Goal: Task Accomplishment & Management: Manage account settings

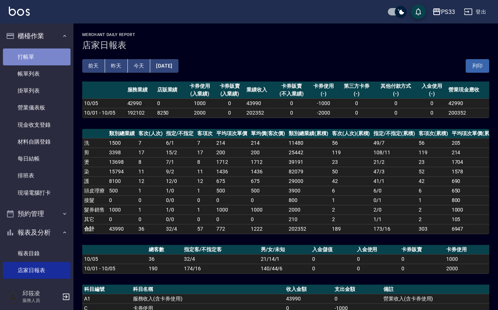
click at [52, 51] on link "打帳單" at bounding box center [37, 57] width 68 height 17
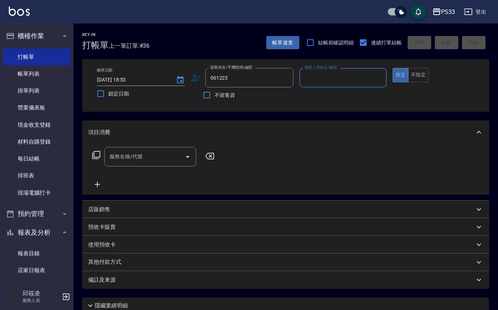
type input "061223"
type input "[PERSON_NAME]-17"
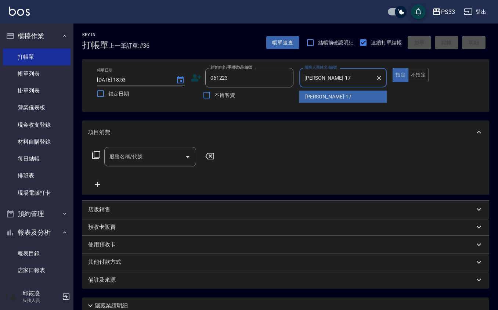
type button "true"
type input "[PERSON_NAME]/0916826766/061223"
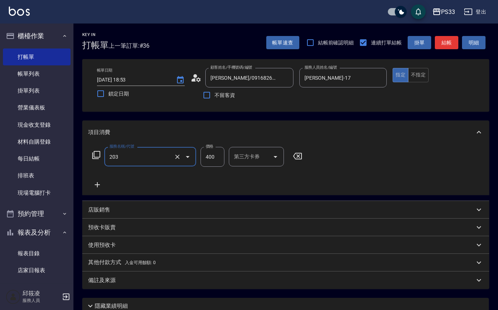
type input "指定單剪(203)"
type input "200"
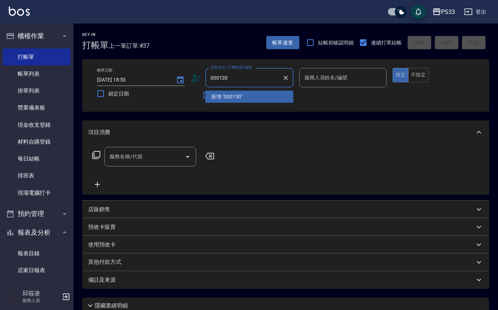
type input "000130"
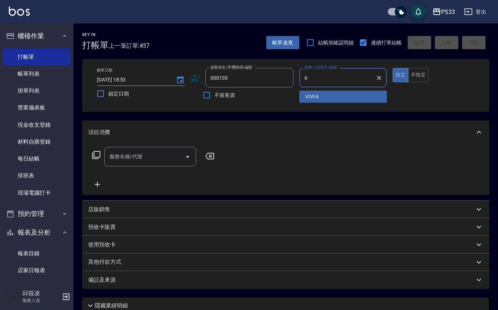
type input "VIVI-6"
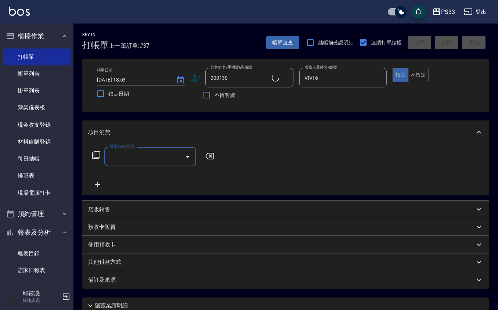
type input "[PERSON_NAME]/0955390130/000130"
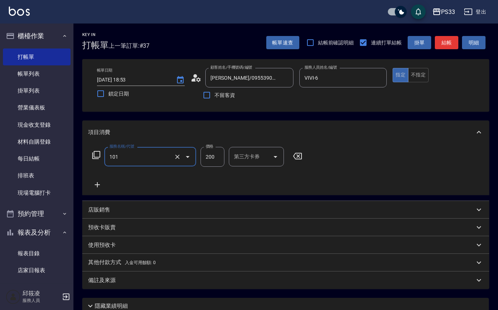
type input "洗髮(101)"
type input "VIVI-6"
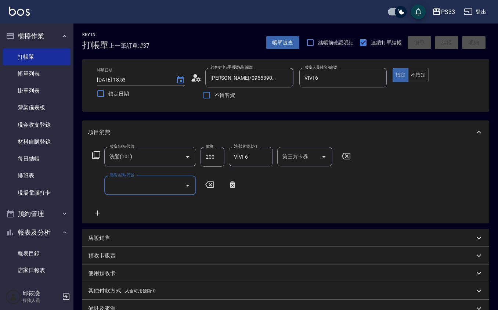
type input "[DATE] 18:54"
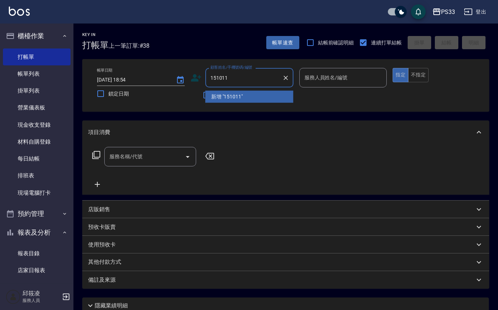
type input "151011"
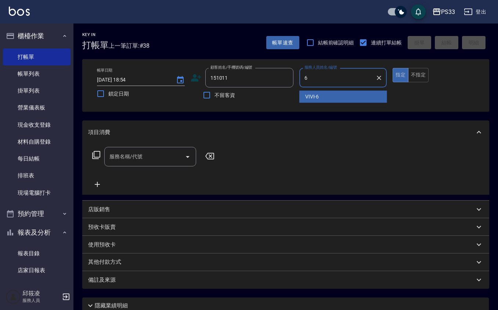
type input "VIVI-6"
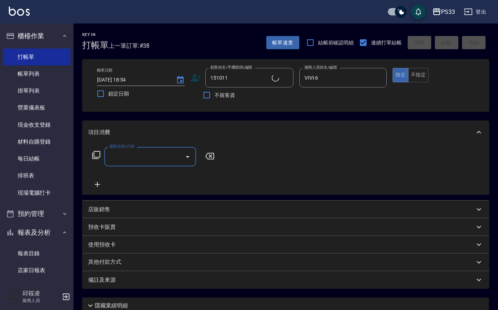
type input "[PERSON_NAME]/0906840671/151011"
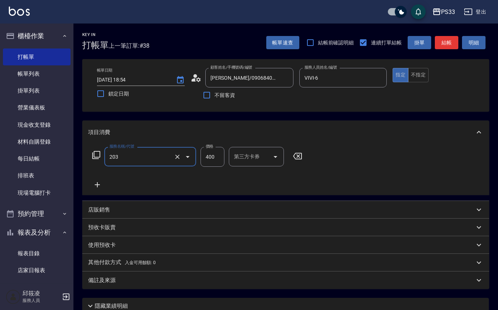
type input "指定單剪(203)"
type input "200"
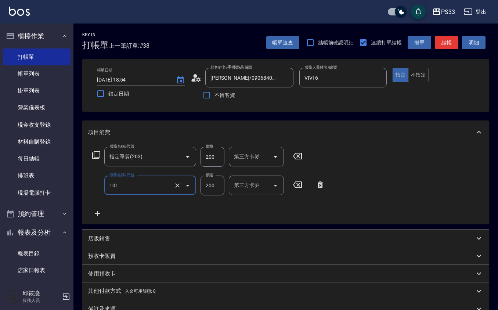
type input "洗髮(101)"
type input "VIVI-6"
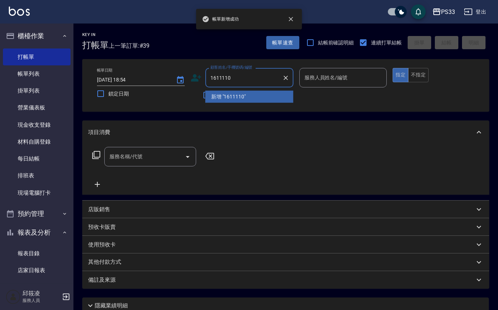
type input "1611110"
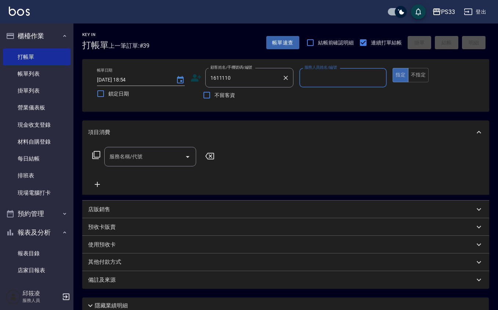
click at [283, 74] on div at bounding box center [286, 77] width 10 height 19
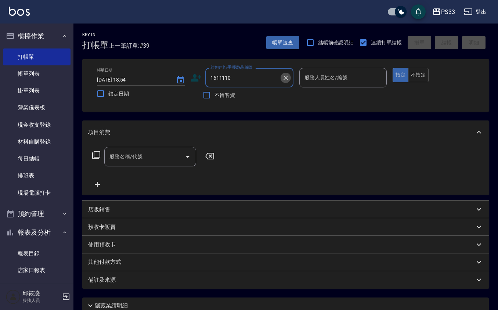
click at [283, 74] on icon "Clear" at bounding box center [285, 77] width 7 height 7
type input "161110"
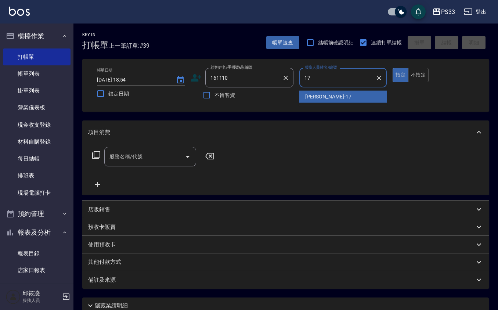
type input "[PERSON_NAME]-17"
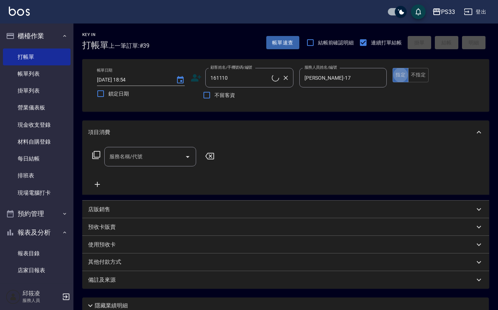
type input "[PERSON_NAME]/0916827210/161110"
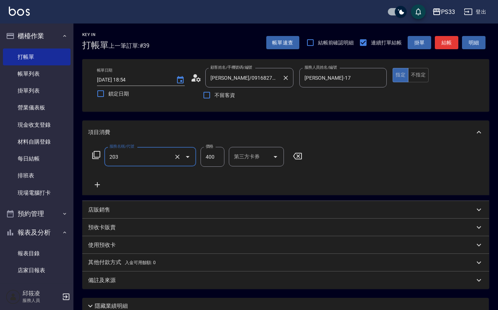
type input "指定單剪(203)"
type input "200"
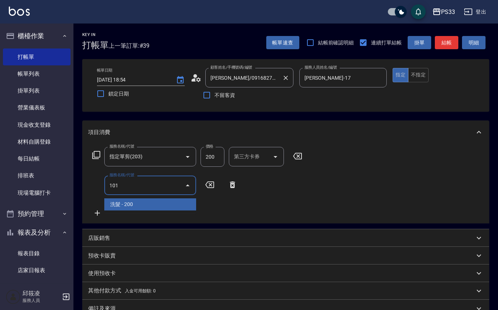
type input "洗髮(101)"
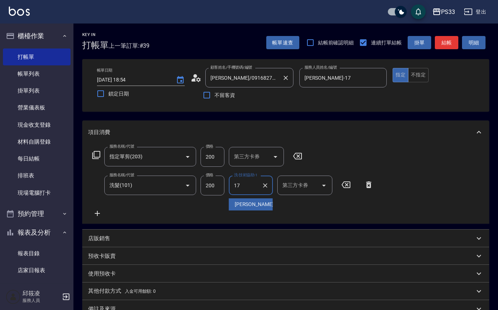
type input "[PERSON_NAME]-17"
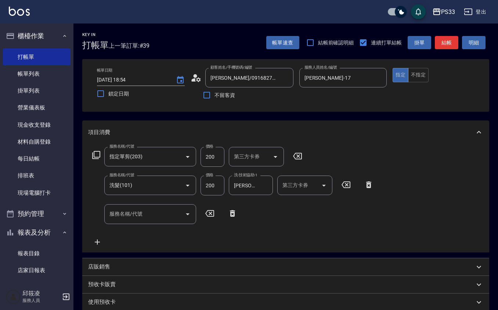
click at [442, 155] on div "服務名稱/代號 指定單剪(203) 服務名稱/代號 價格 200 價格 第三方卡券 第三方卡券 服務名稱/代號 洗髮(101) 服務名稱/代號 價格 200 …" at bounding box center [285, 198] width 407 height 108
type input "[DATE] 18:55"
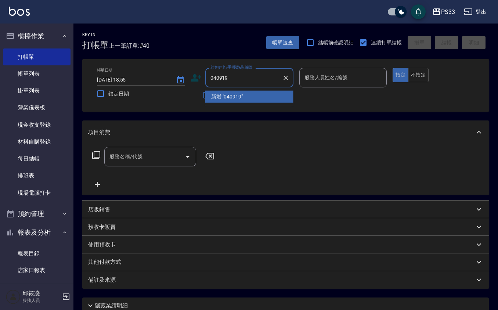
type input "040919"
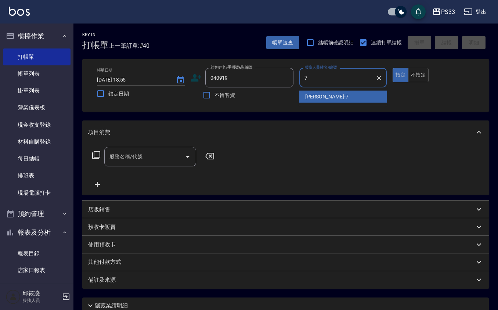
type input "Joann-7"
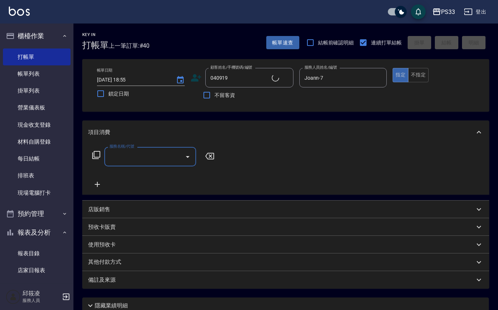
type input "[PERSON_NAME]/0919489919/040919"
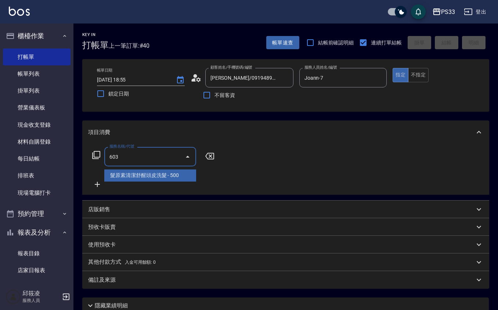
type input "髮原素清潔舒醒頭皮洗髮(603)"
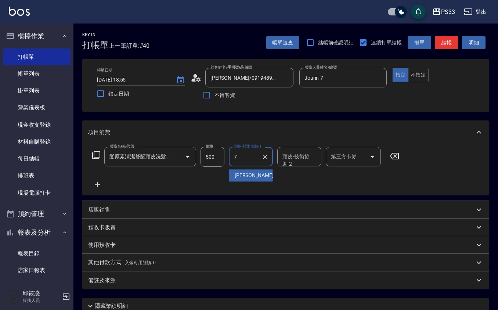
type input "Joann-7"
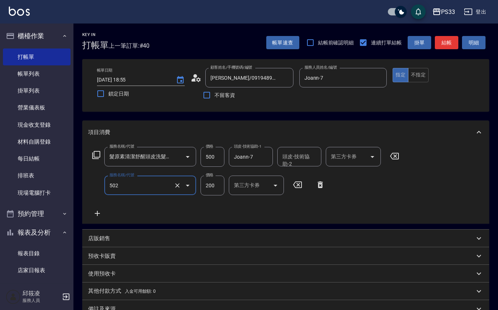
type input "自備護髮(502)"
type input "300"
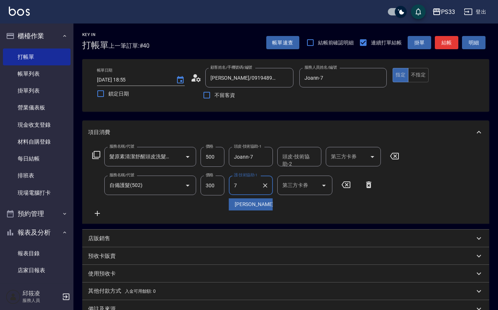
type input "Joann-7"
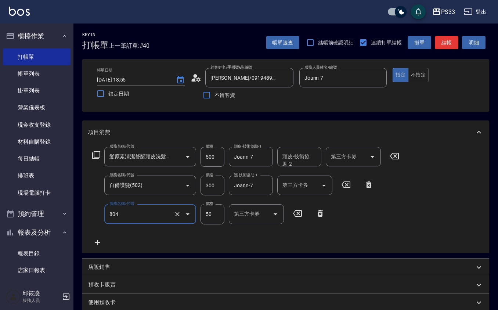
type input "吹捲/夾直/青捲/電棒/夾玉米鬚(804)"
type input "100"
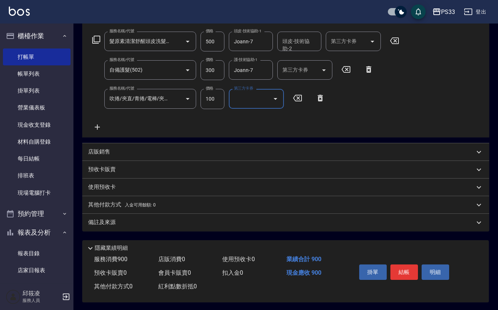
scroll to position [118, 0]
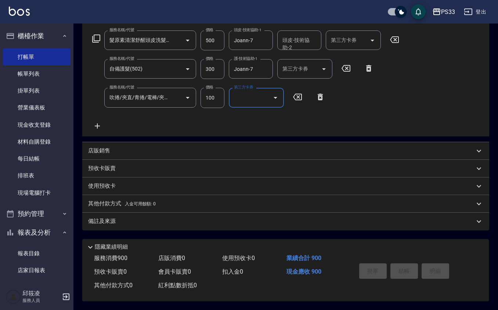
type input "[DATE] 18:56"
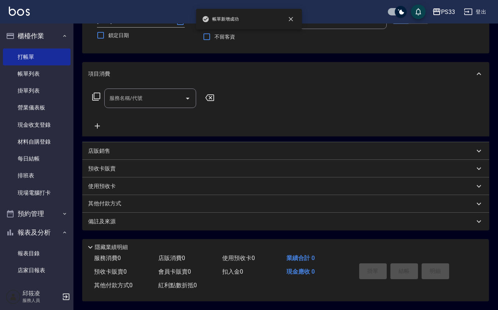
scroll to position [0, 0]
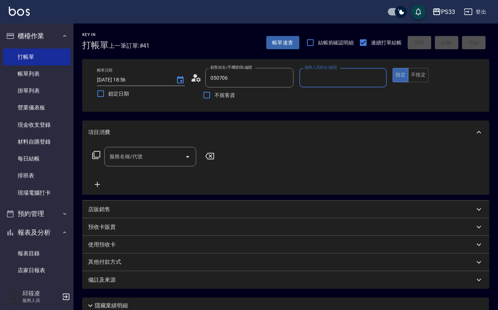
type input "新客人 姓名未設定/050706/null"
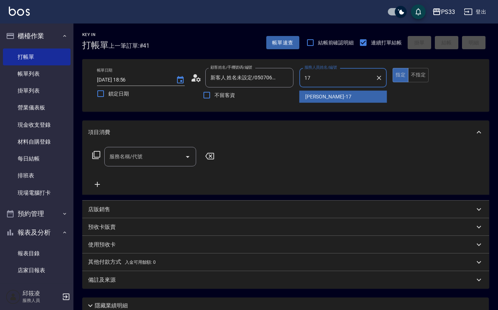
type input "[PERSON_NAME]-17"
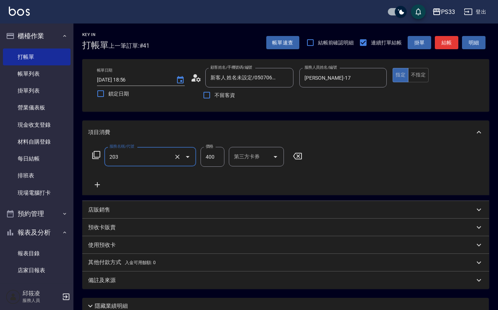
type input "指定單剪(203)"
type input "200"
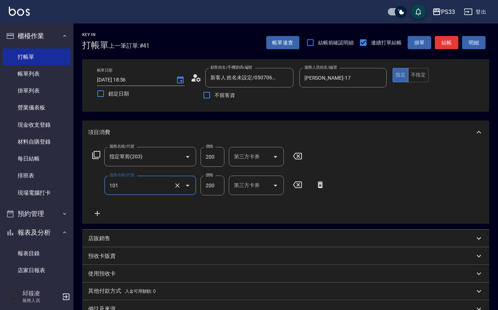
type input "洗髮(101)"
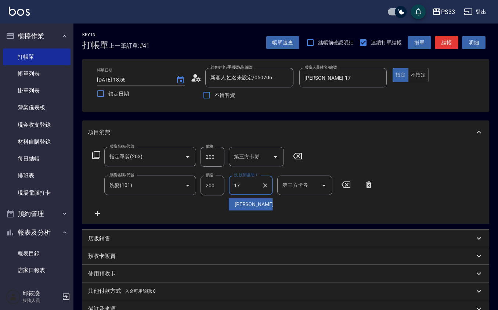
type input "[PERSON_NAME]-17"
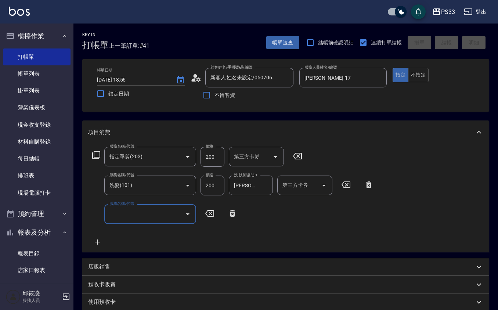
type input "[DATE] 18:57"
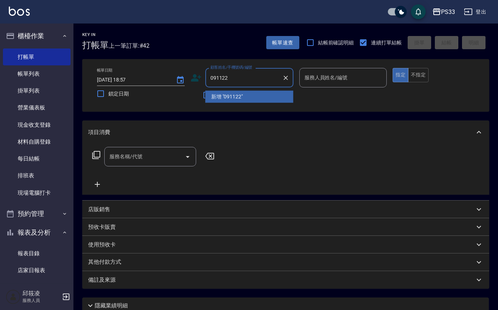
type input "091122"
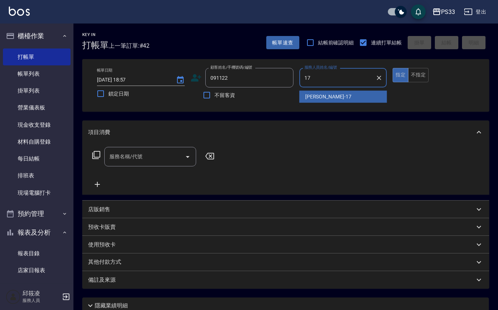
type input "[PERSON_NAME]-17"
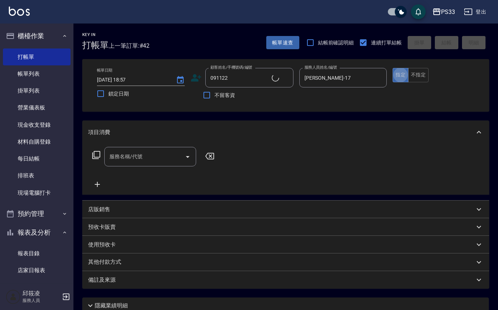
type input "[PERSON_NAME]/0975077111/091122"
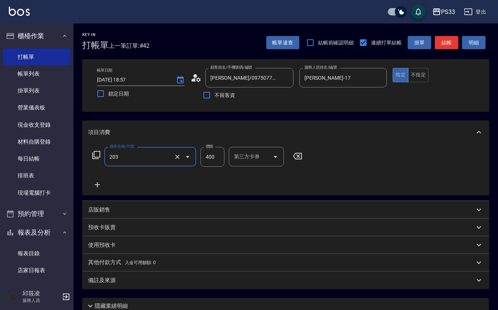
type input "指定單剪(203)"
type input "200"
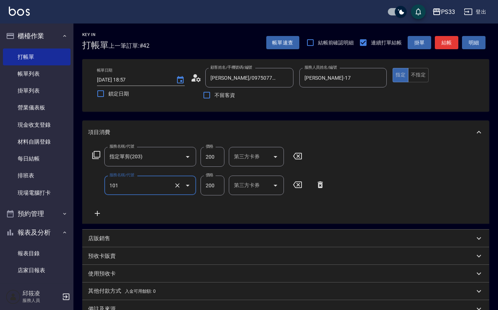
type input "洗髮(101)"
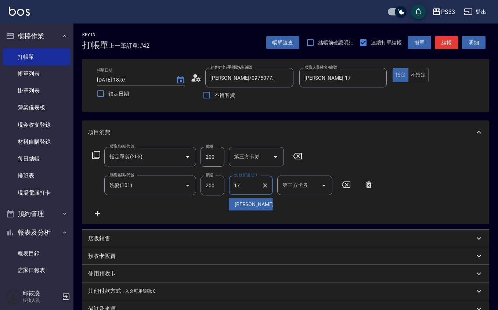
type input "[PERSON_NAME]-17"
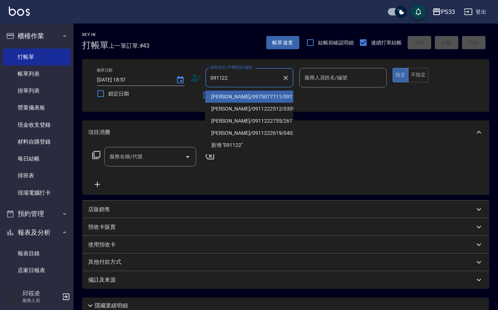
type input "[PERSON_NAME]/0975077111/091122"
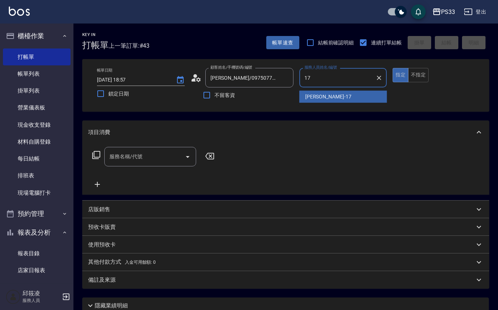
type input "[PERSON_NAME]-17"
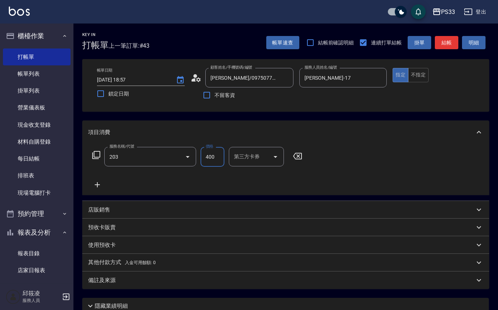
type input "指定單剪(203)"
type input "200"
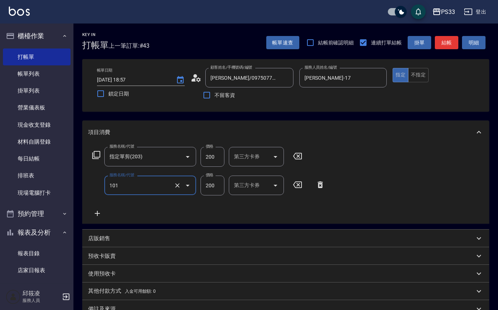
type input "洗髮(101)"
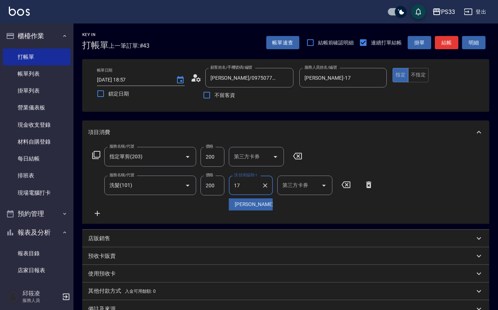
type input "[PERSON_NAME]-17"
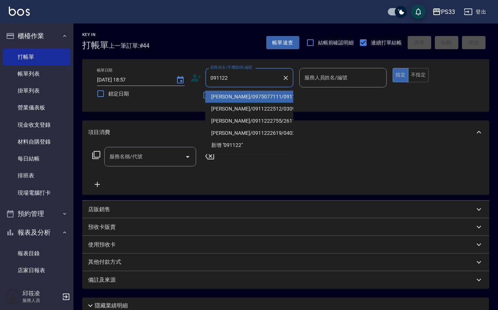
type input "[PERSON_NAME]/0975077111/091122"
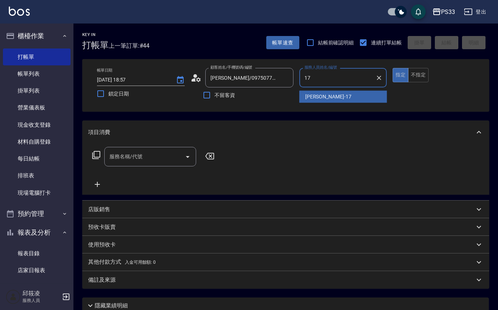
type input "[PERSON_NAME]-17"
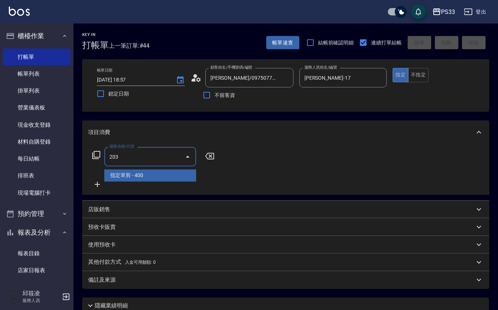
type input "指定單剪(203)"
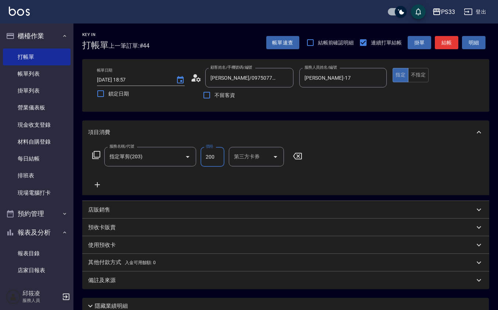
type input "200"
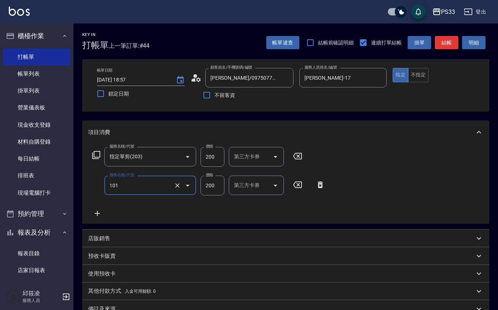
type input "洗髮(101)"
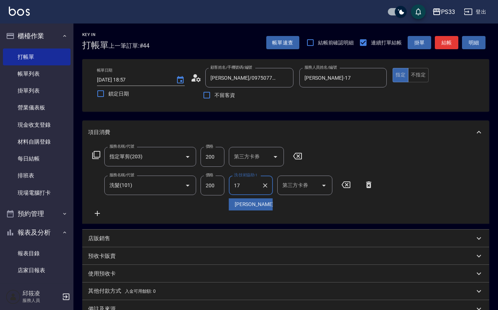
type input "[PERSON_NAME]-17"
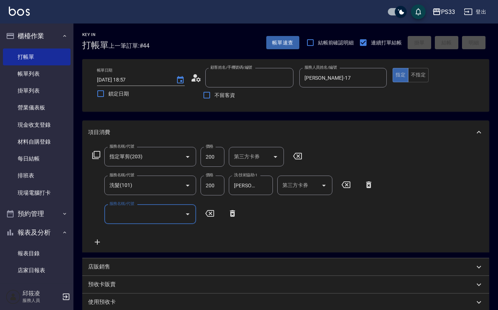
type input "[DATE] 18:58"
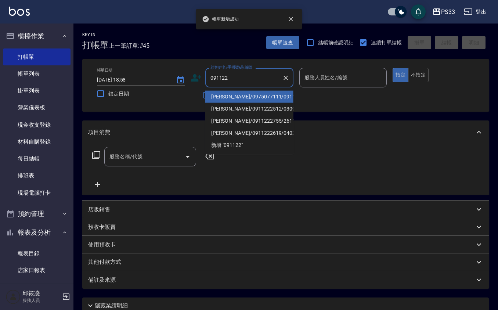
type input "[PERSON_NAME]/0975077111/091122"
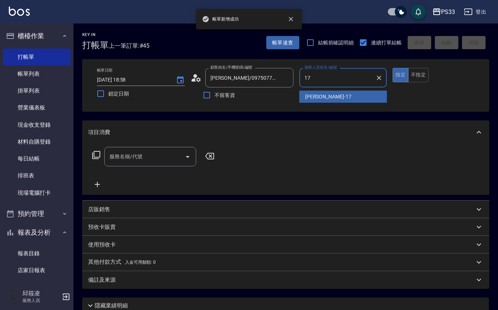
type input "[PERSON_NAME]-17"
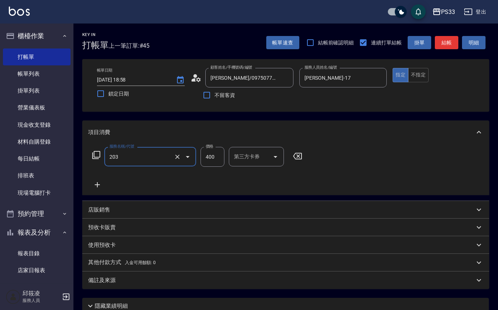
type input "指定單剪(203)"
type input "200"
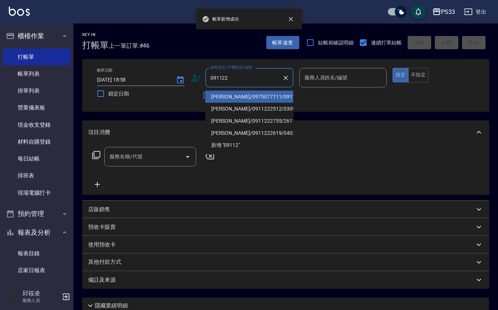
type input "[PERSON_NAME]/0975077111/091122"
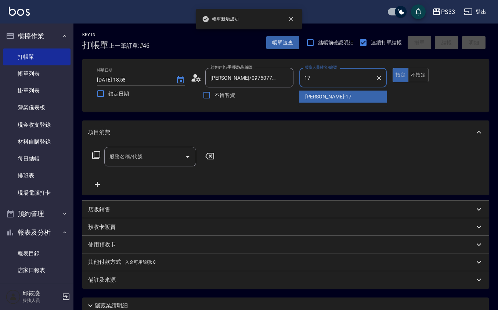
type input "[PERSON_NAME]-17"
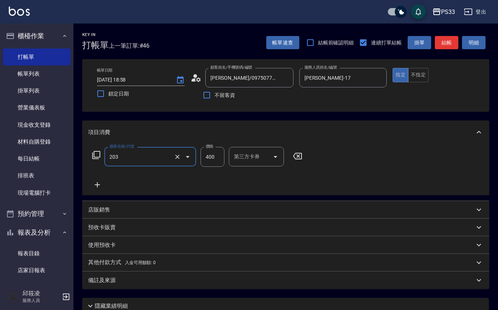
type input "指定單剪(203)"
type input "200"
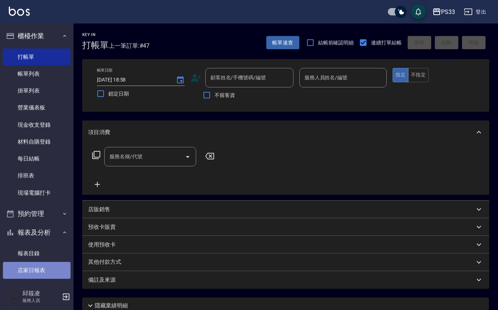
click at [40, 270] on link "店家日報表" at bounding box center [37, 270] width 68 height 17
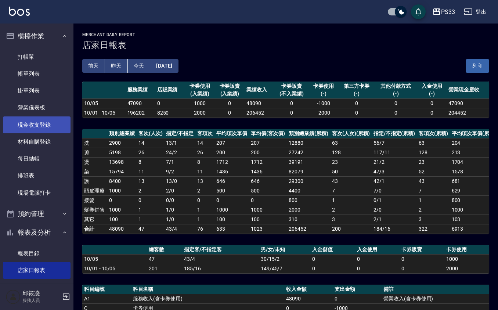
click at [47, 128] on link "現金收支登錄" at bounding box center [37, 125] width 68 height 17
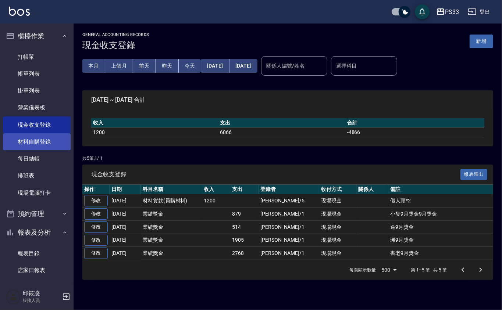
click at [21, 145] on link "材料自購登錄" at bounding box center [37, 141] width 68 height 17
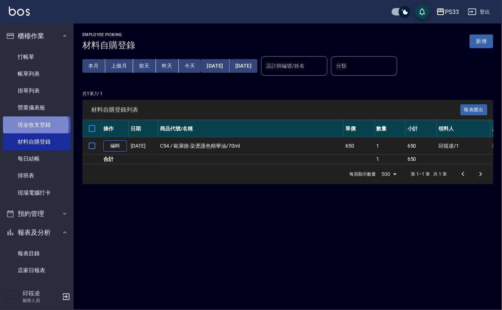
click at [31, 125] on link "現金收支登錄" at bounding box center [37, 125] width 68 height 17
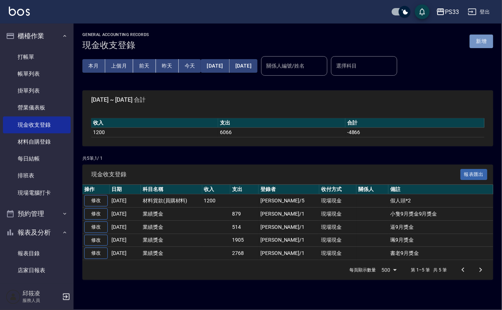
click at [487, 46] on button "新增" at bounding box center [481, 42] width 24 height 14
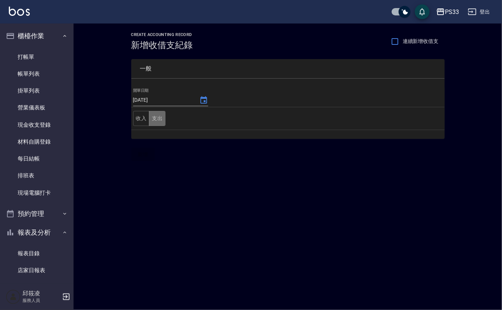
click at [151, 117] on button "支出" at bounding box center [157, 118] width 17 height 15
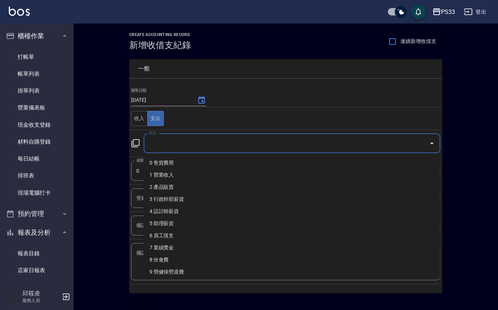
click at [168, 146] on input "科目" at bounding box center [286, 143] width 279 height 13
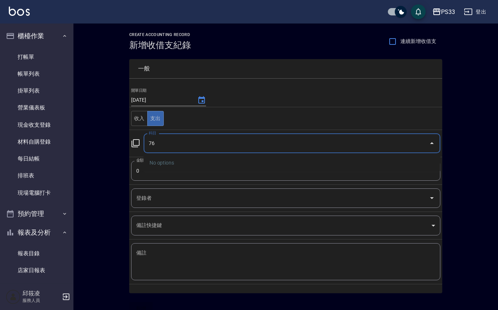
type input "76"
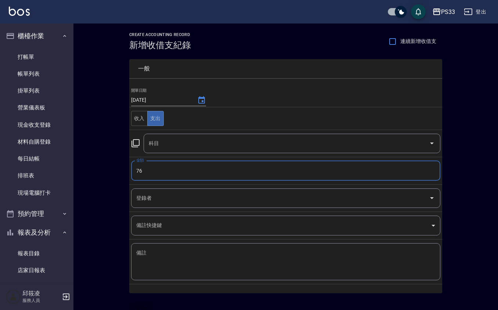
type input "76"
click at [168, 146] on input "科目" at bounding box center [286, 143] width 279 height 13
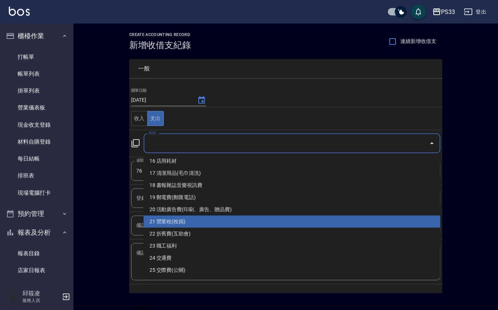
scroll to position [245, 0]
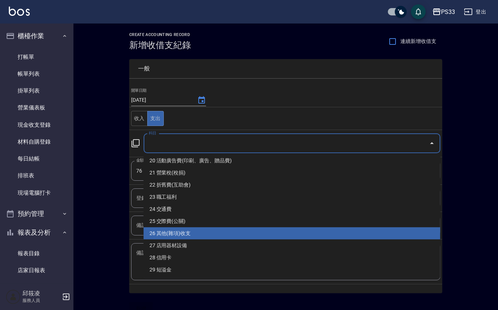
click at [193, 229] on li "26 其他(雜項)收支" at bounding box center [292, 233] width 297 height 12
type input "26 其他(雜項)收支"
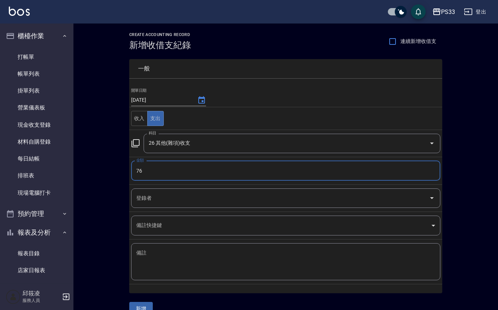
click at [168, 208] on div "登錄者" at bounding box center [285, 198] width 309 height 19
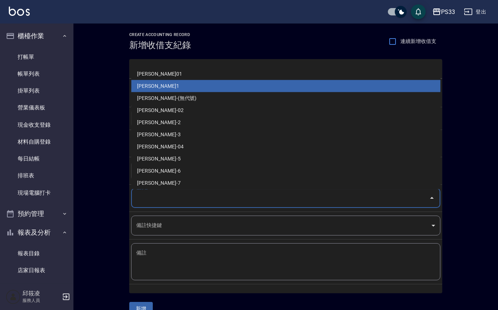
click at [153, 89] on li "[PERSON_NAME]1" at bounding box center [285, 86] width 309 height 12
type input "[PERSON_NAME]1"
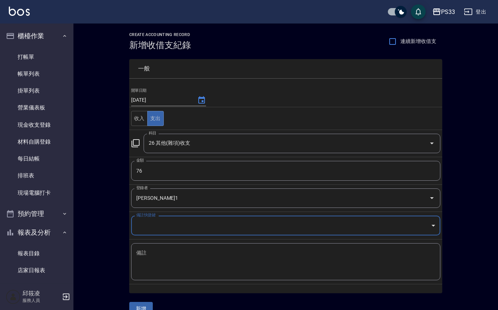
click at [165, 257] on textarea "備註" at bounding box center [285, 262] width 299 height 25
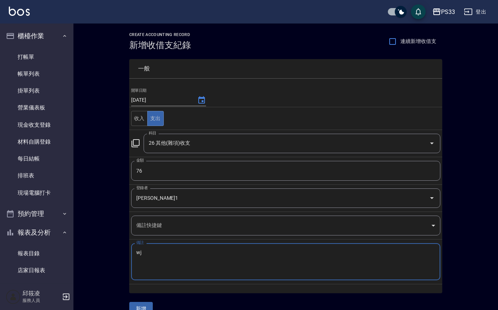
type textarea "w"
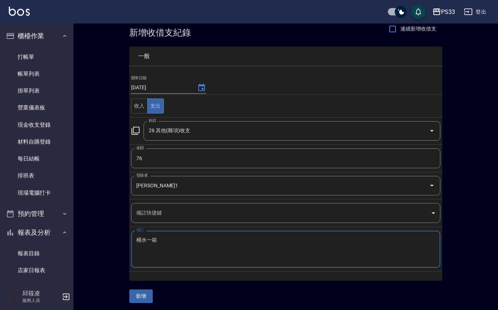
scroll to position [15, 0]
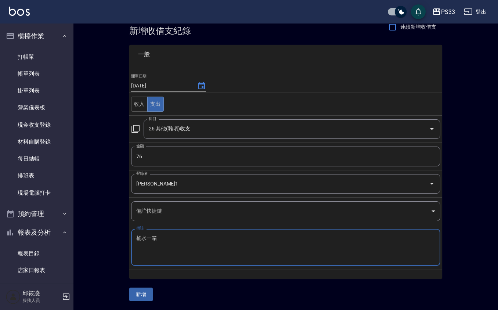
type textarea "桶水一箱"
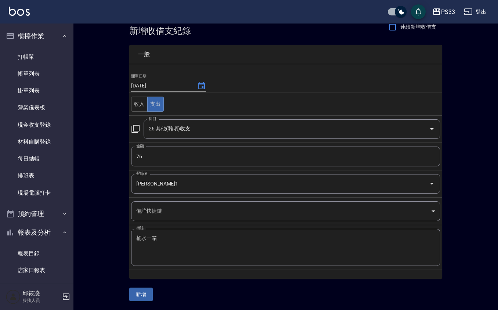
click at [153, 292] on div "一般 開單日期 [DATE] 收入 支出 科目 26 其他(雜項)收支 科目 金額 76 金額 登錄者 [PERSON_NAME]-1 登錄者 備註快捷鍵 ​…" at bounding box center [285, 168] width 313 height 265
click at [144, 292] on button "新增" at bounding box center [141, 295] width 24 height 14
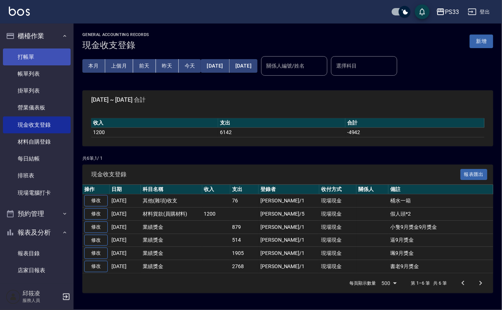
click at [27, 60] on link "打帳單" at bounding box center [37, 57] width 68 height 17
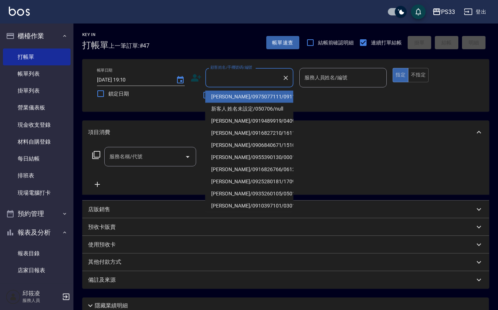
click at [235, 78] on input "顧客姓名/手機號碼/編號" at bounding box center [244, 77] width 71 height 13
click at [193, 81] on icon at bounding box center [196, 77] width 10 height 7
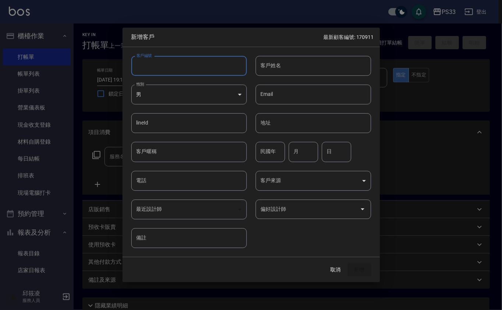
click at [201, 60] on input "客戶編號" at bounding box center [188, 66] width 115 height 20
type input "190817"
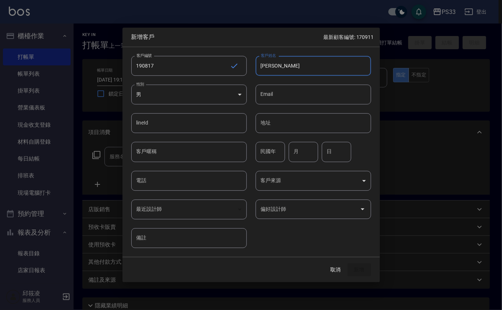
type input "[PERSON_NAME]"
type input "58"
type input "8"
type input "17"
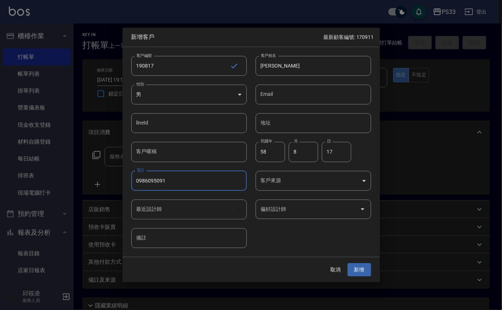
type input "0986095091"
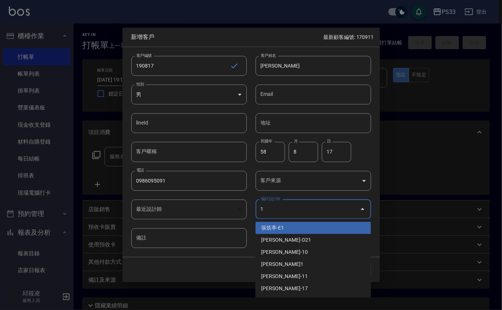
type input "張筑葶"
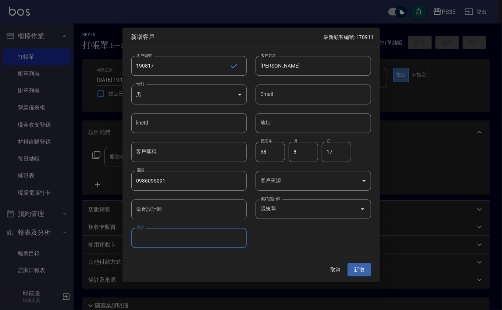
click at [347, 263] on button "新增" at bounding box center [359, 270] width 24 height 14
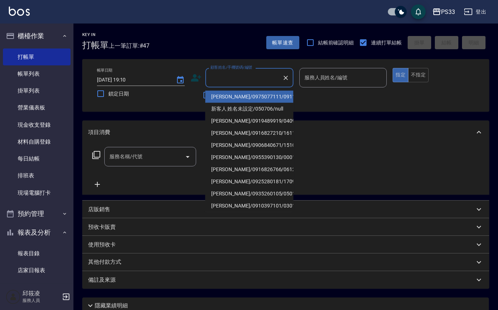
click at [224, 72] on input "顧客姓名/手機號碼/編號" at bounding box center [244, 77] width 71 height 13
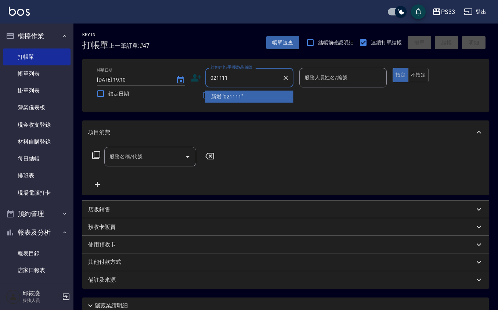
type input "021111"
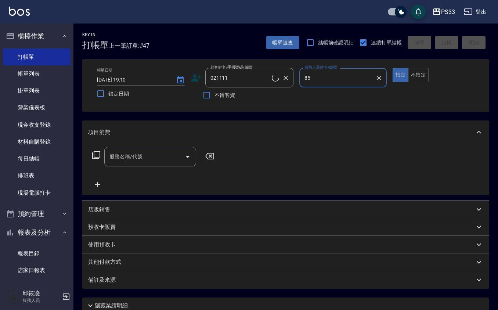
type input "8"
type input "[PERSON_NAME]/0986666321/021111"
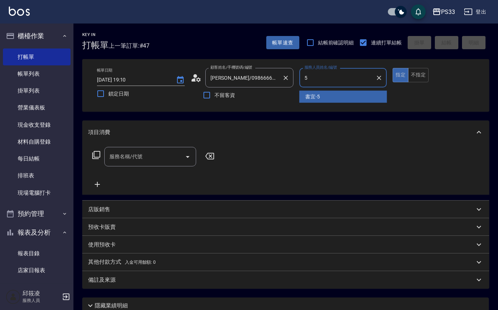
type input "書宜-5"
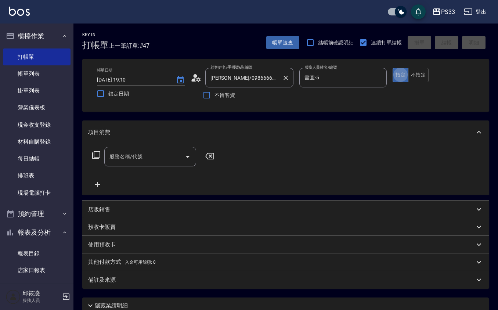
type button "true"
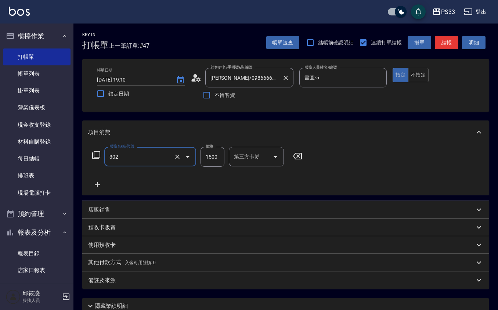
type input "設計燙髮(302)"
type input "1500"
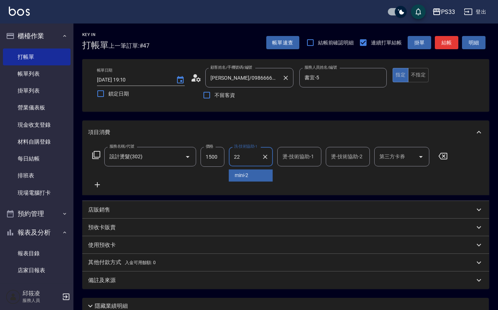
type input "[PERSON_NAME]-22"
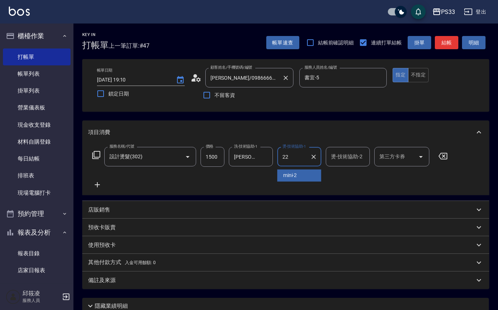
type input "[PERSON_NAME]-22"
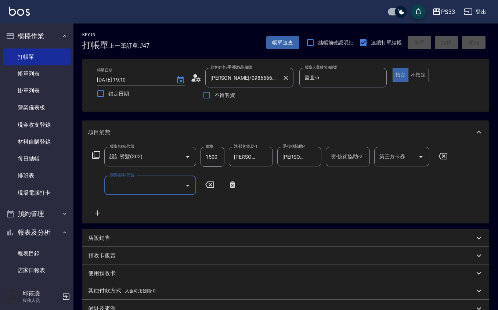
type input "[DATE] 19:14"
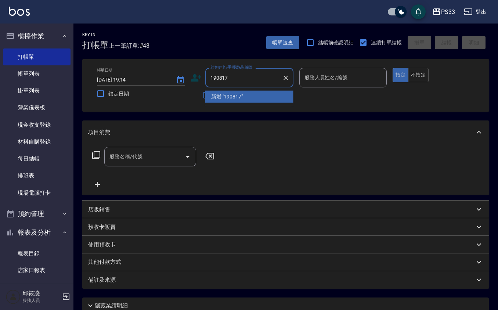
type input "190817"
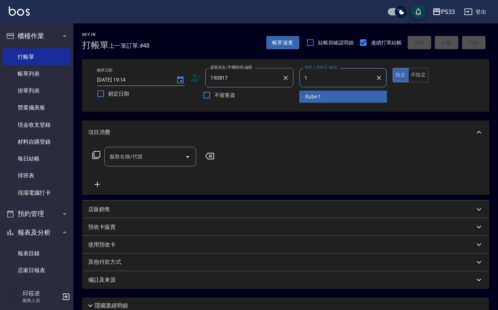
type input "Rube-1"
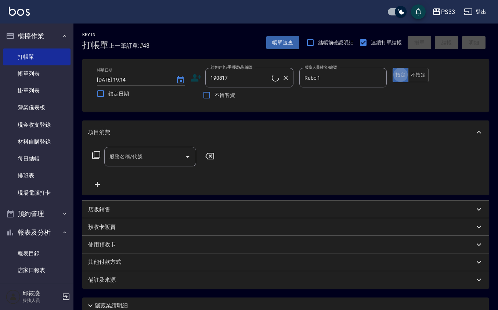
type input "[PERSON_NAME]/0986095091/190817"
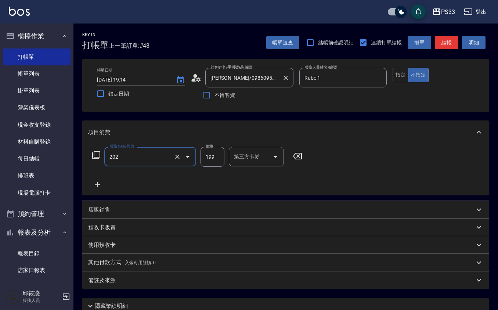
type input "不指定單剪(202)"
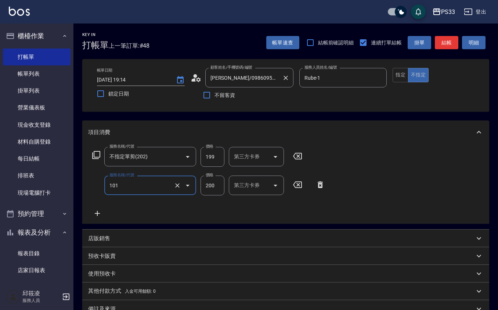
type input "洗髮(101)"
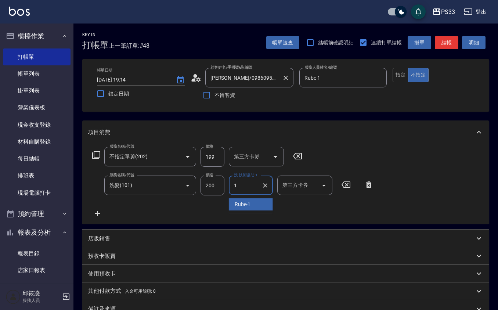
type input "Rube-1"
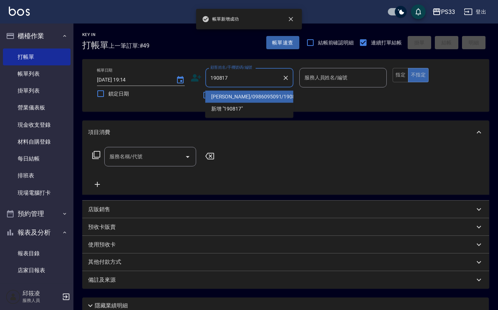
type input "190817"
click at [408, 68] on button "不指定" at bounding box center [418, 75] width 21 height 14
type button "false"
type input "[PERSON_NAME]/0986095091/190817"
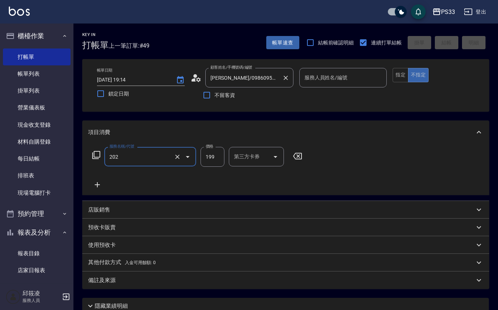
type input "不指定單剪(202)"
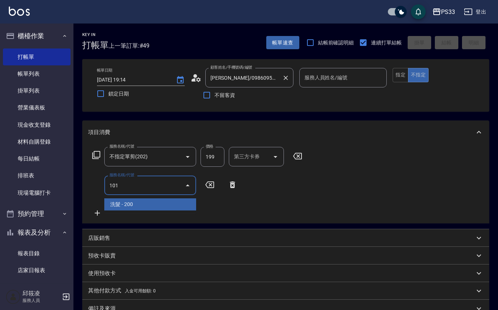
type input "洗髮(101)"
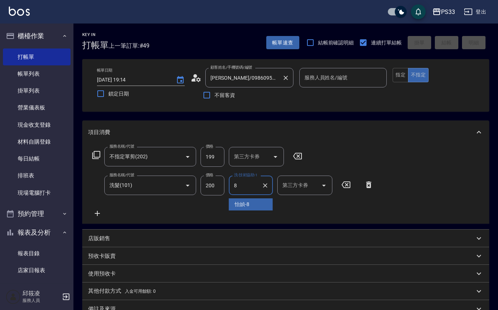
type input "怡媜-8"
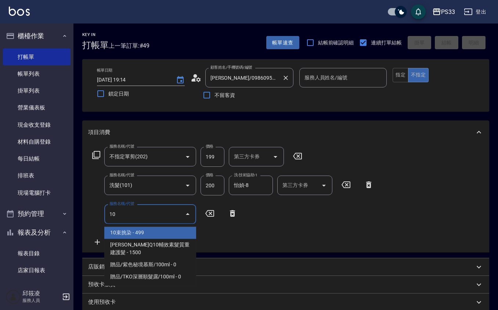
type input "10束挑染(402)"
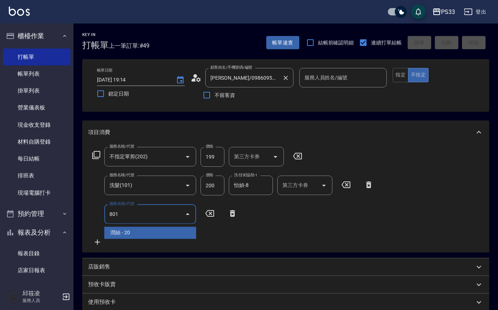
type input "潤絲(801)"
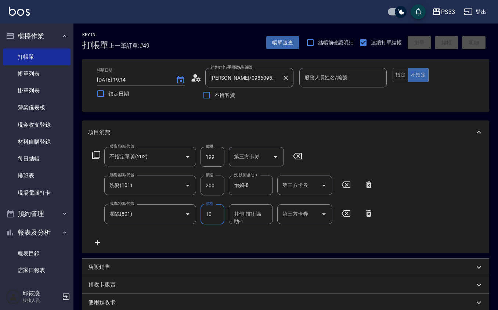
type input "10"
type input "怡媜-8"
click at [305, 74] on div "服務人員姓名/編號 服務人員姓名/編號" at bounding box center [344, 77] width 88 height 19
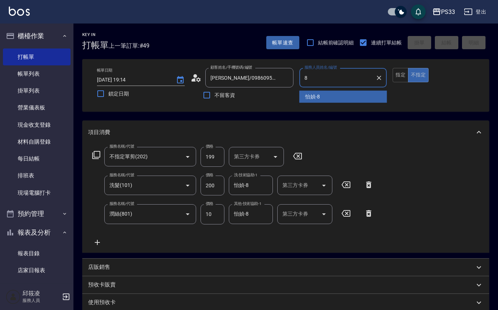
type input "怡媜-8"
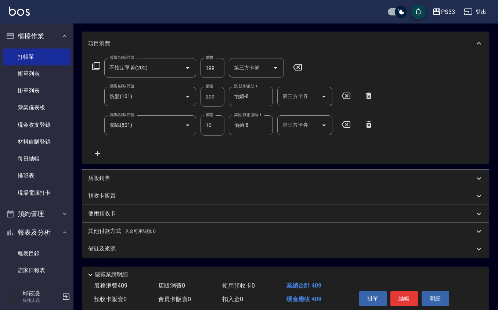
scroll to position [118, 0]
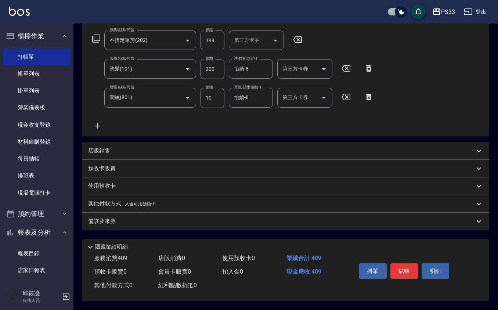
click at [389, 270] on div "掛單 結帳 明細" at bounding box center [404, 272] width 96 height 23
click at [403, 269] on button "結帳" at bounding box center [405, 271] width 28 height 15
type input "[DATE] 19:17"
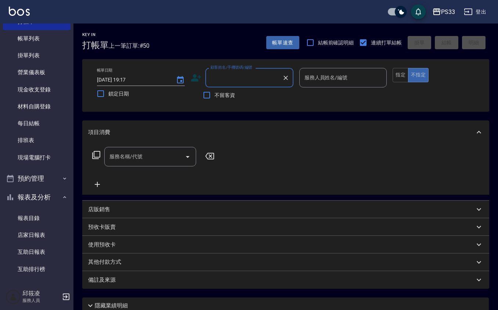
scroll to position [0, 0]
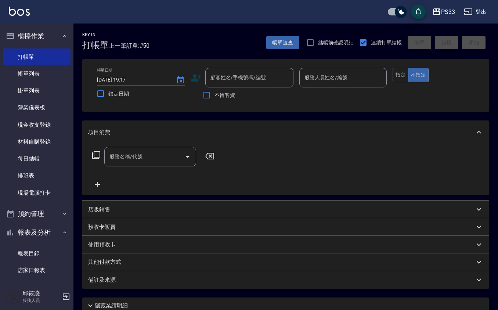
click at [192, 76] on icon at bounding box center [196, 77] width 11 height 11
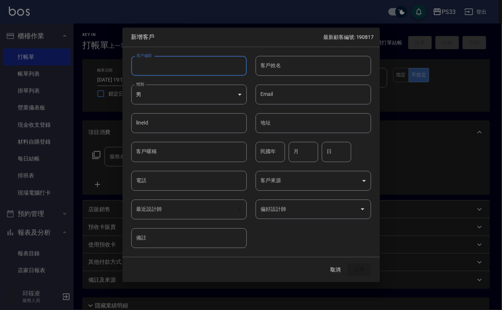
click at [197, 65] on input "客戶編號" at bounding box center [188, 66] width 115 height 20
type input "091220"
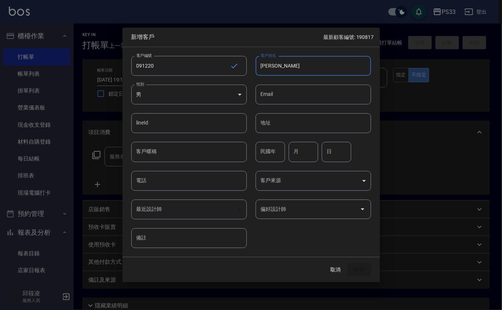
type input "[PERSON_NAME]"
type input "73"
type input "12"
type input "20"
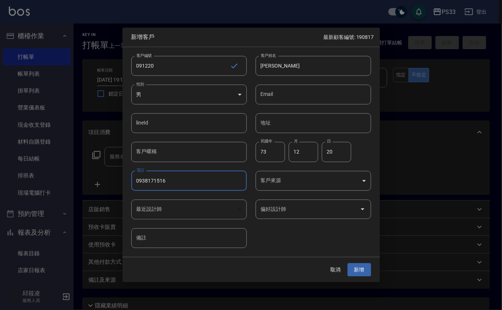
type input "0938171516"
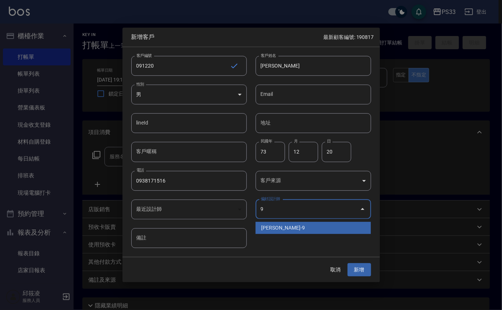
type input "許苡軒"
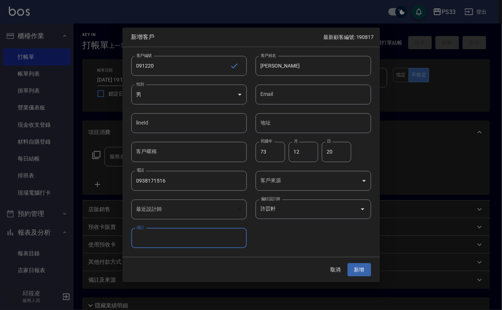
click at [347, 263] on button "新增" at bounding box center [359, 270] width 24 height 14
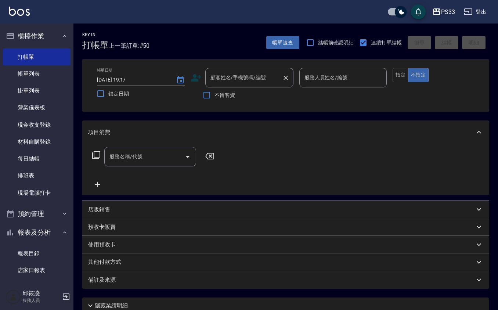
click at [250, 71] on div "顧客姓名/手機號碼/編號 顧客姓名/手機號碼/編號" at bounding box center [249, 77] width 88 height 19
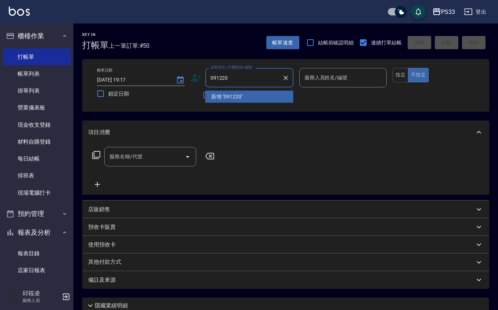
type input "091220"
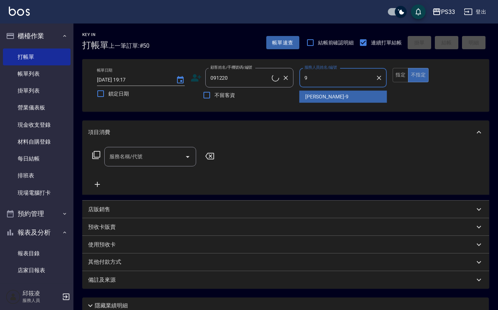
type input "苡軒-9"
type input "[PERSON_NAME]/0938171516/091220"
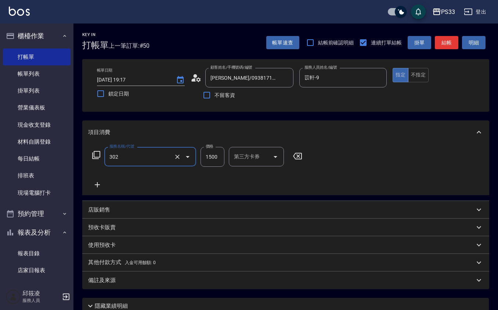
type input "設計燙髮(302)"
type input "1299"
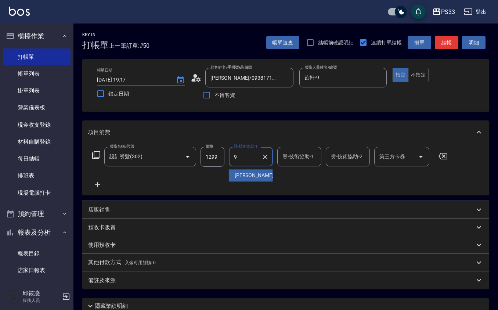
type input "苡軒-9"
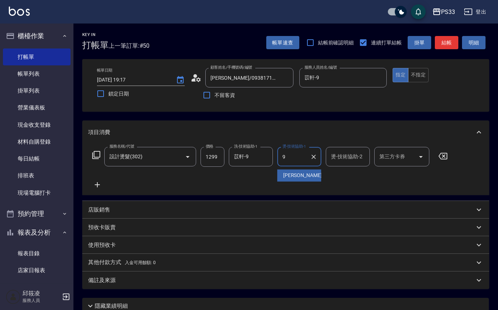
type input "苡軒-9"
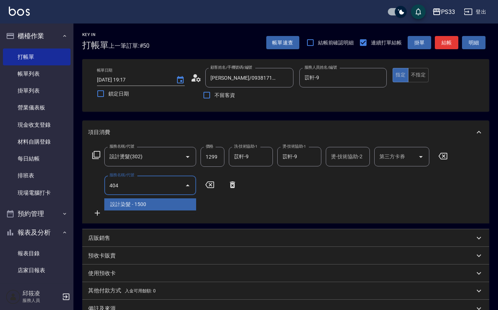
type input "設計染髮(404)"
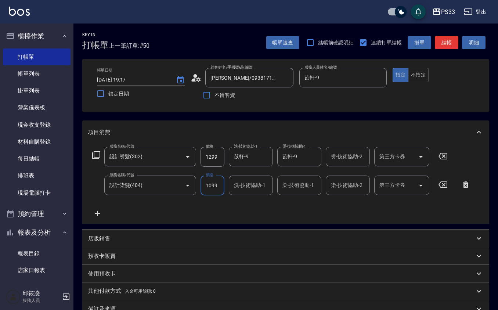
type input "1099"
type input "苡軒-9"
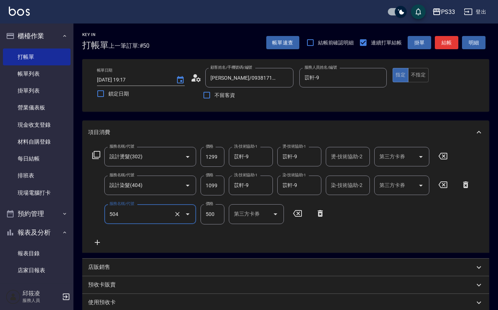
type input "順子護髮(504)"
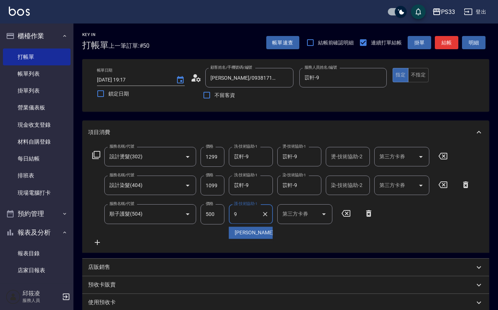
type input "苡軒-9"
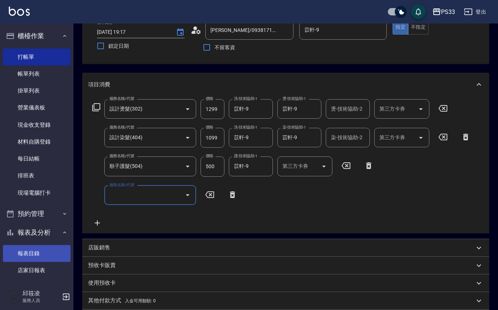
scroll to position [146, 0]
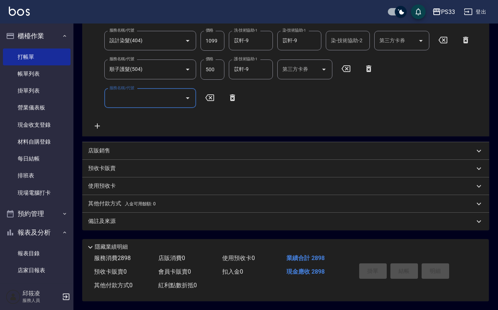
type input "[DATE] 19:25"
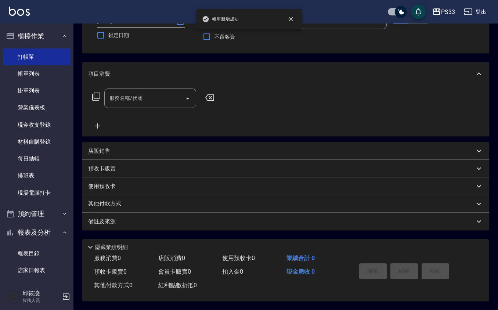
scroll to position [0, 0]
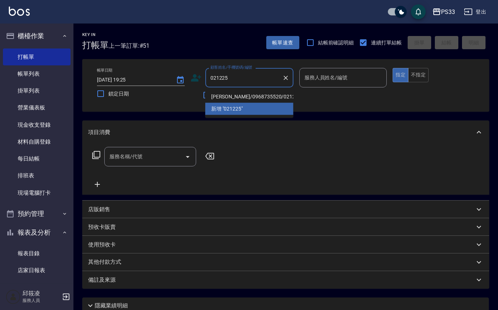
type input "[PERSON_NAME]/0968735520/021225"
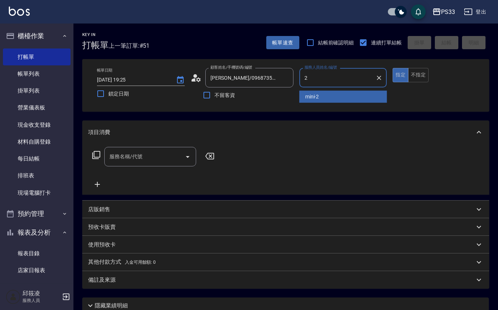
type input "mini-2"
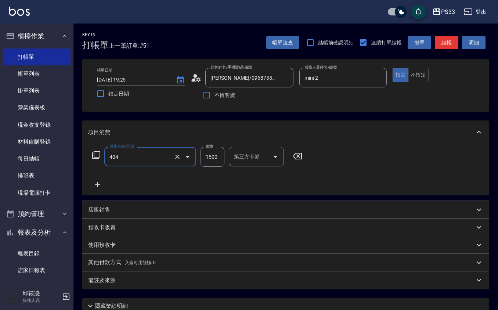
type input "設計染髮(404)"
type input "2500"
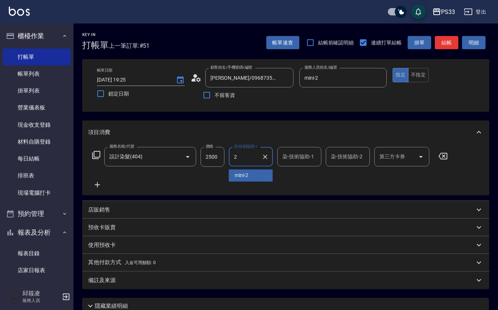
type input "mini-2"
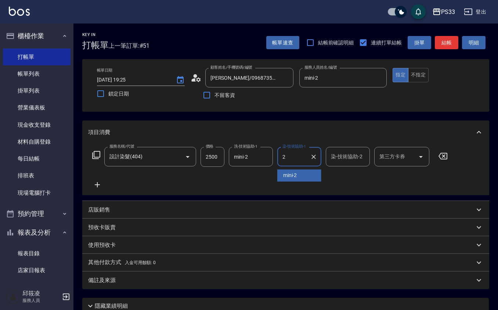
type input "mini-2"
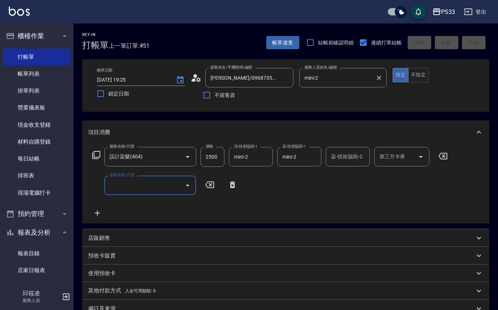
type input "[DATE] 19:32"
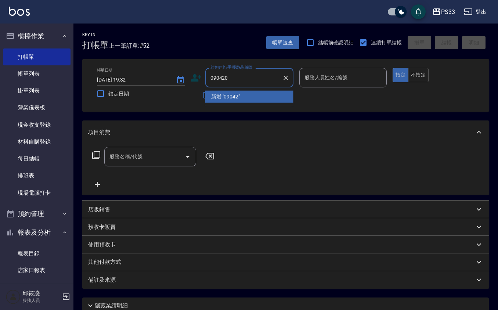
type input "090420"
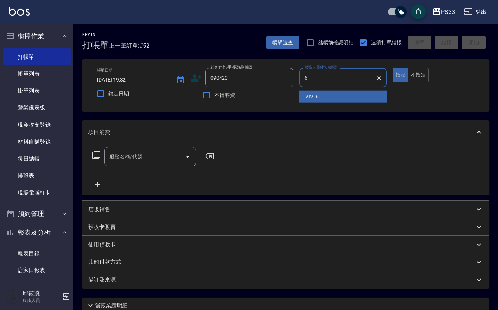
type input "VIVI-6"
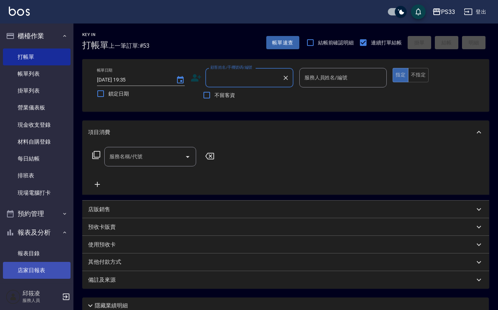
click at [36, 264] on link "店家日報表" at bounding box center [37, 270] width 68 height 17
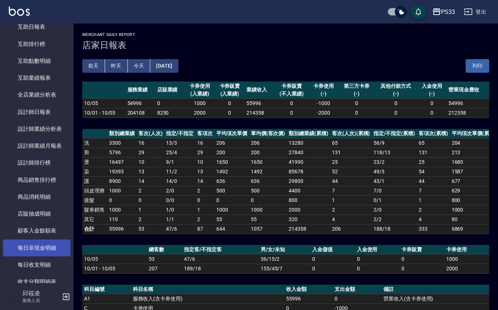
scroll to position [245, 0]
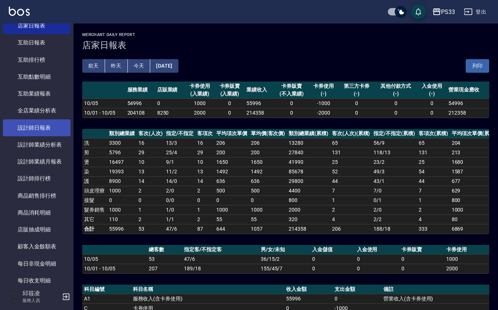
click at [46, 133] on link "設計師日報表" at bounding box center [37, 127] width 68 height 17
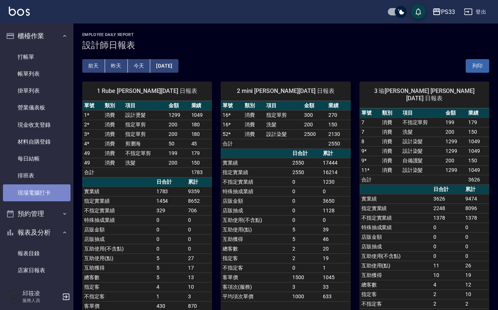
click at [53, 198] on link "現場電腦打卡" at bounding box center [37, 192] width 68 height 17
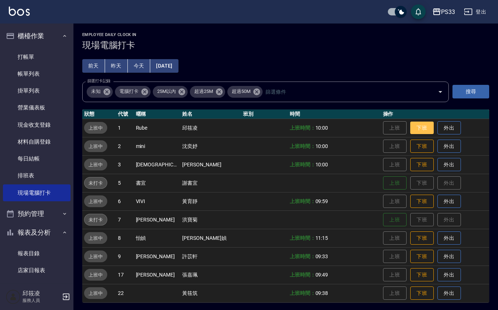
click at [411, 123] on button "下班" at bounding box center [423, 128] width 24 height 13
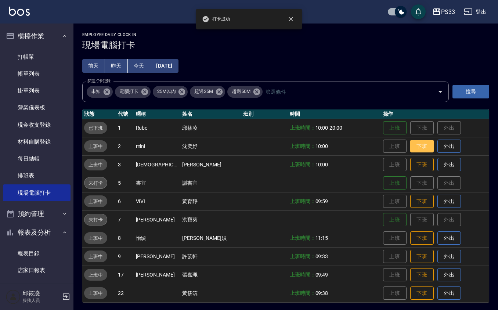
click at [411, 141] on button "下班" at bounding box center [423, 146] width 24 height 13
click at [411, 162] on button "下班" at bounding box center [423, 164] width 24 height 13
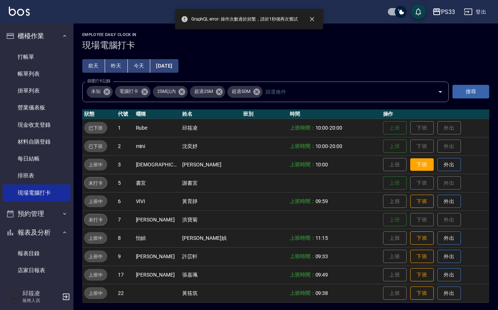
click at [411, 171] on button "下班" at bounding box center [423, 164] width 24 height 13
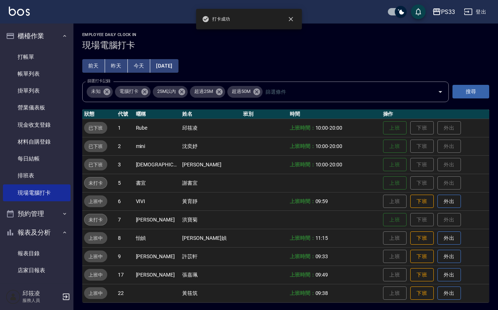
click at [411, 195] on button "下班" at bounding box center [423, 202] width 24 height 14
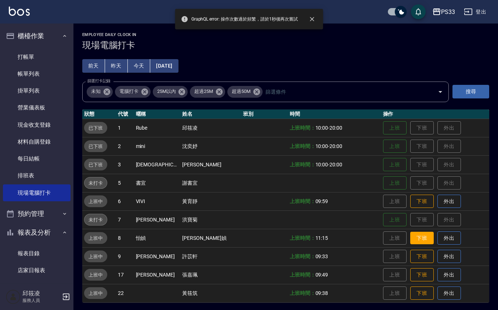
click at [411, 236] on button "下班" at bounding box center [423, 238] width 24 height 13
click at [411, 253] on button "下班" at bounding box center [423, 256] width 24 height 13
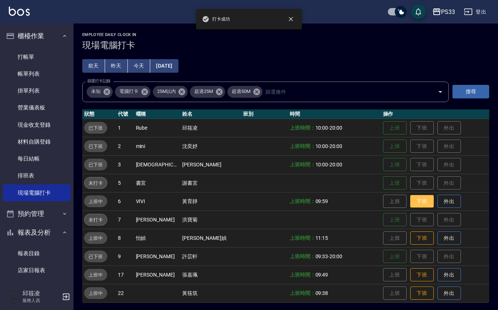
click at [411, 196] on button "下班" at bounding box center [423, 201] width 24 height 13
click at [413, 239] on button "下班" at bounding box center [423, 238] width 24 height 13
click at [412, 272] on button "下班" at bounding box center [423, 275] width 24 height 13
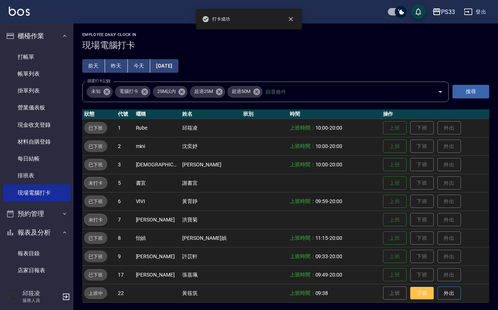
click at [415, 291] on button "下班" at bounding box center [423, 293] width 24 height 13
